Goal: Task Accomplishment & Management: Manage account settings

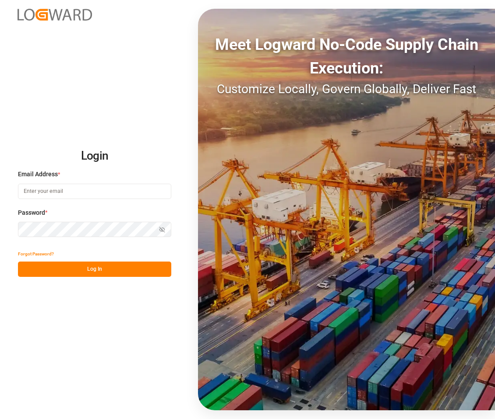
type input "[PERSON_NAME][EMAIL_ADDRESS][DOMAIN_NAME]"
click at [108, 271] on button "Log In" at bounding box center [94, 269] width 153 height 15
click at [96, 208] on label "Password *" at bounding box center [94, 212] width 153 height 9
click at [100, 264] on button "Log In" at bounding box center [94, 269] width 153 height 15
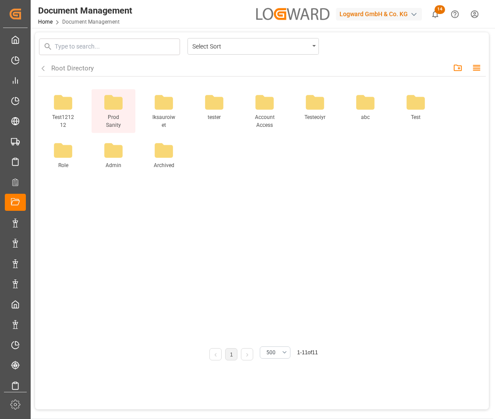
click at [117, 104] on icon at bounding box center [113, 102] width 18 height 14
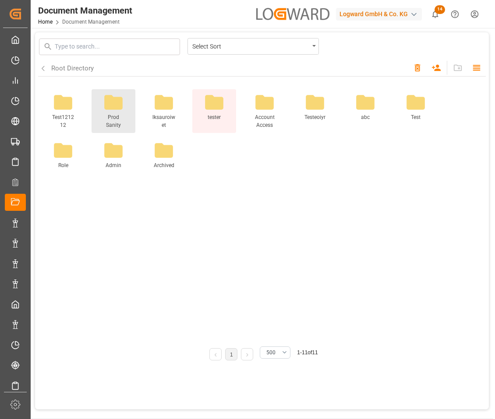
click at [215, 105] on icon at bounding box center [214, 102] width 18 height 14
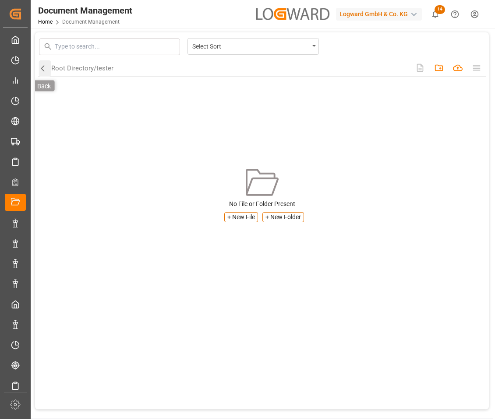
click at [44, 67] on icon "button" at bounding box center [43, 69] width 8 height 8
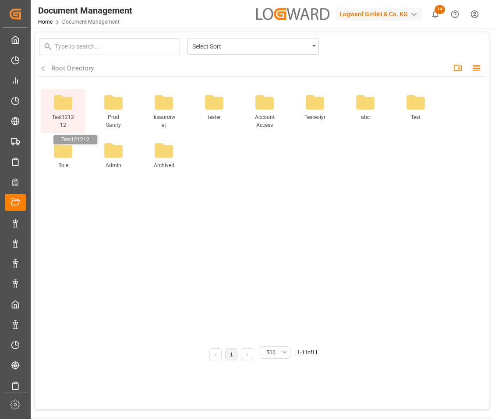
click at [67, 117] on span "Test121212" at bounding box center [63, 121] width 24 height 16
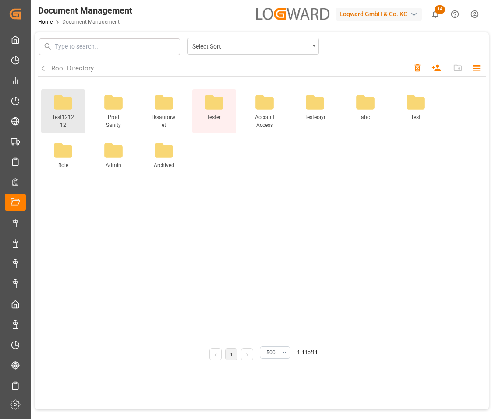
click at [218, 103] on icon at bounding box center [214, 102] width 18 height 14
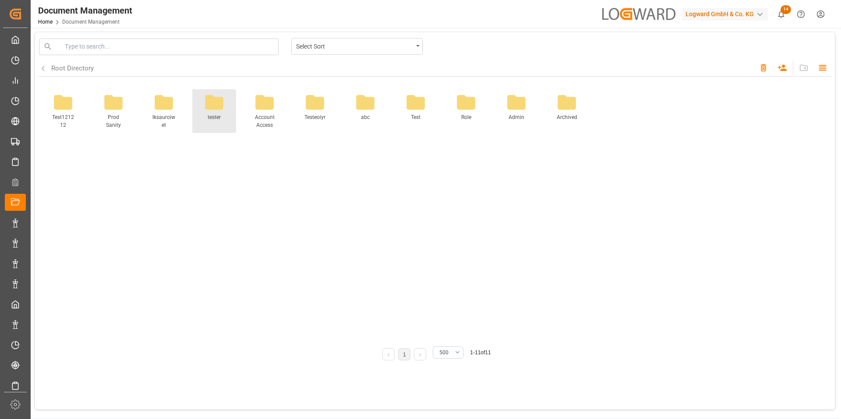
click at [343, 58] on div "Select Sort" at bounding box center [356, 48] width 131 height 21
click at [380, 42] on div "Select Sort" at bounding box center [354, 45] width 117 height 11
click at [260, 46] on input at bounding box center [170, 46] width 211 height 9
click at [284, 50] on div at bounding box center [165, 47] width 252 height 17
click at [291, 165] on div "Test121212 Test121212 Prod Sanity Prod Sanity lksauroiwet lksauroiwet tester te…" at bounding box center [435, 213] width 792 height 252
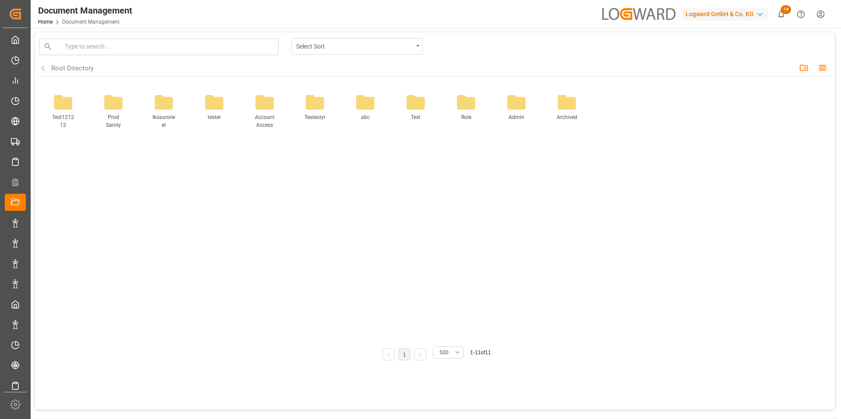
click at [414, 49] on div "Select Sort" at bounding box center [356, 46] width 131 height 17
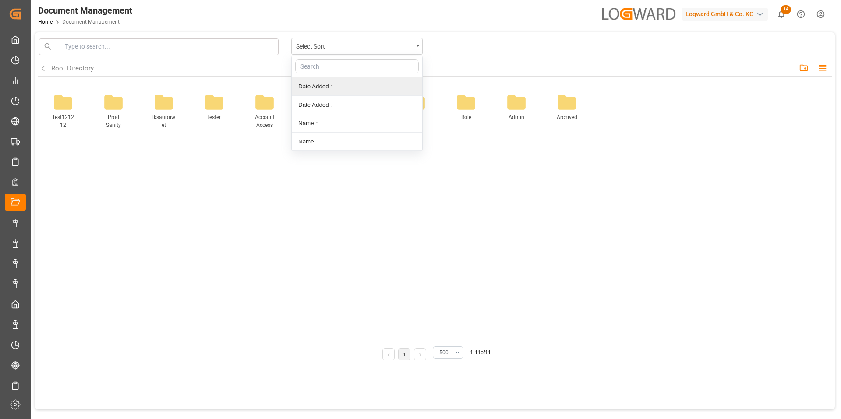
click at [379, 87] on div "Date Added ↑" at bounding box center [357, 86] width 130 height 18
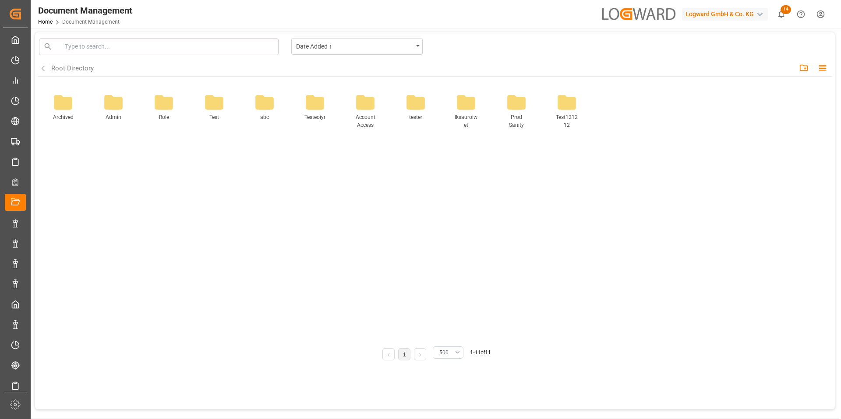
click at [494, 310] on div "Archived Archived Admin Admin Role Role Test Test abc abc Testeoiyr Testeoiyr A…" at bounding box center [435, 213] width 792 height 252
